Goal: Task Accomplishment & Management: Use online tool/utility

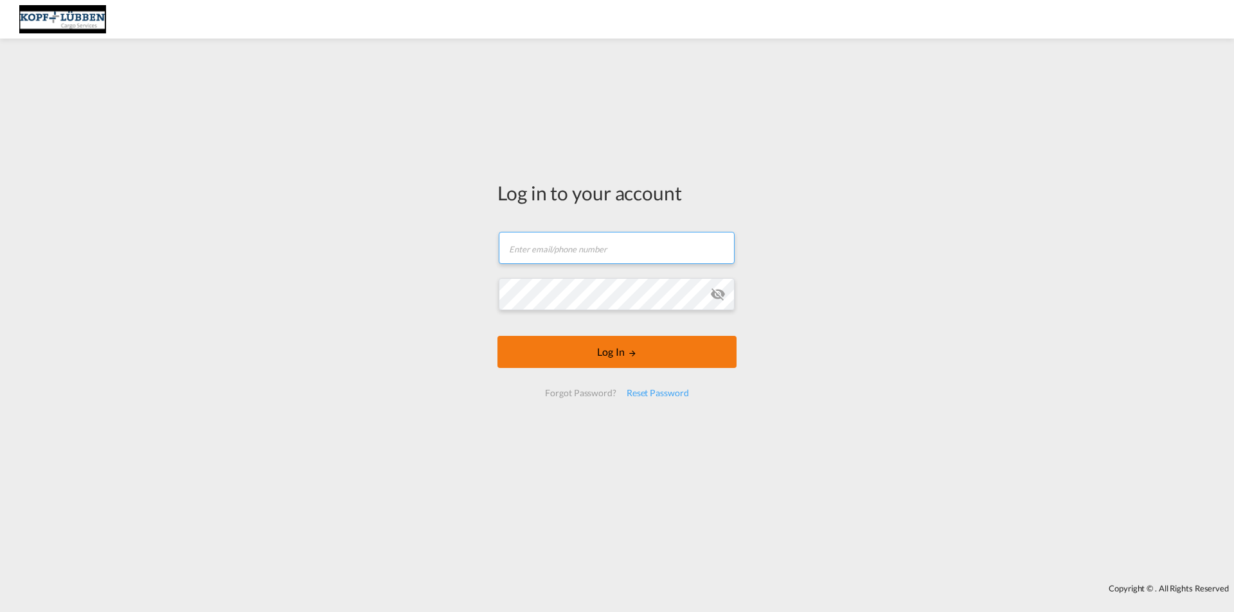
type input "[EMAIL_ADDRESS][PERSON_NAME][DOMAIN_NAME]"
click at [617, 350] on button "Log In" at bounding box center [616, 352] width 239 height 32
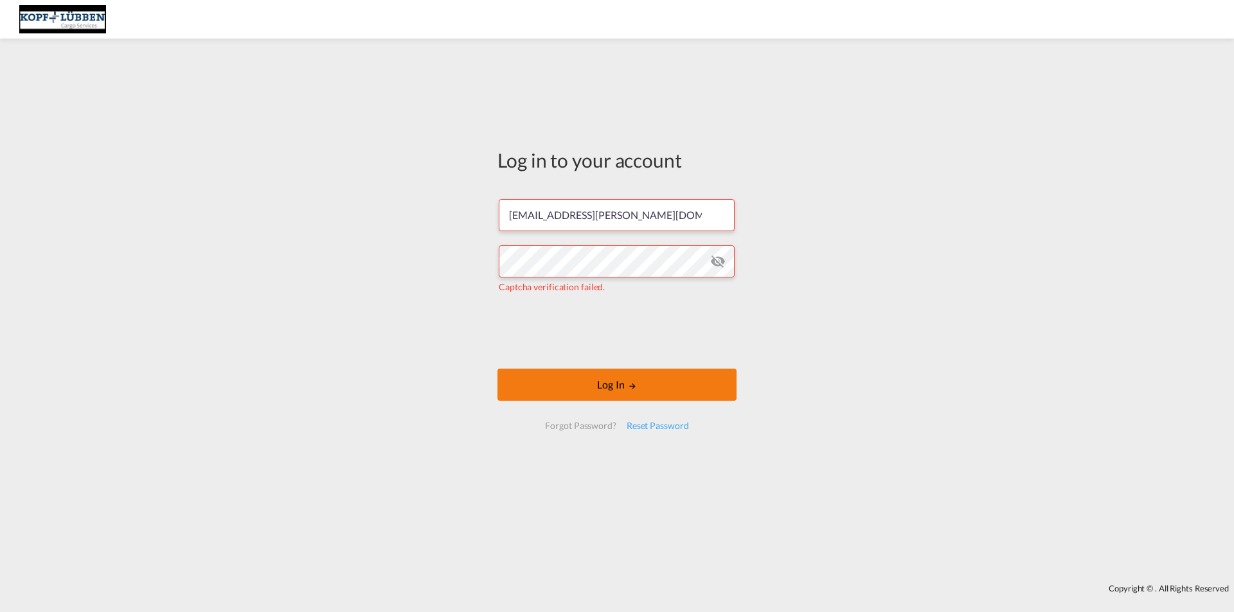
click at [571, 386] on button "Log In" at bounding box center [616, 385] width 239 height 32
